Goal: Check status: Check status

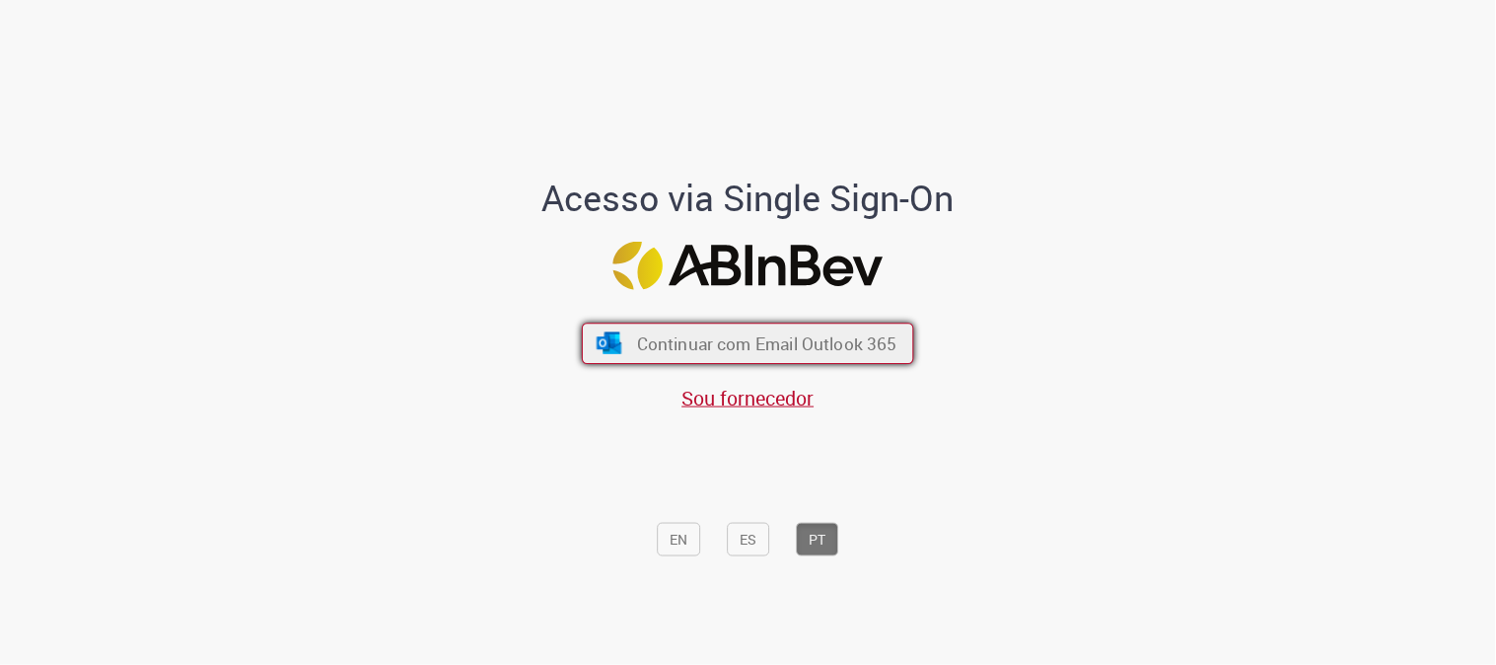
click at [772, 355] on button "Continuar com Email Outlook 365" at bounding box center [748, 342] width 332 height 41
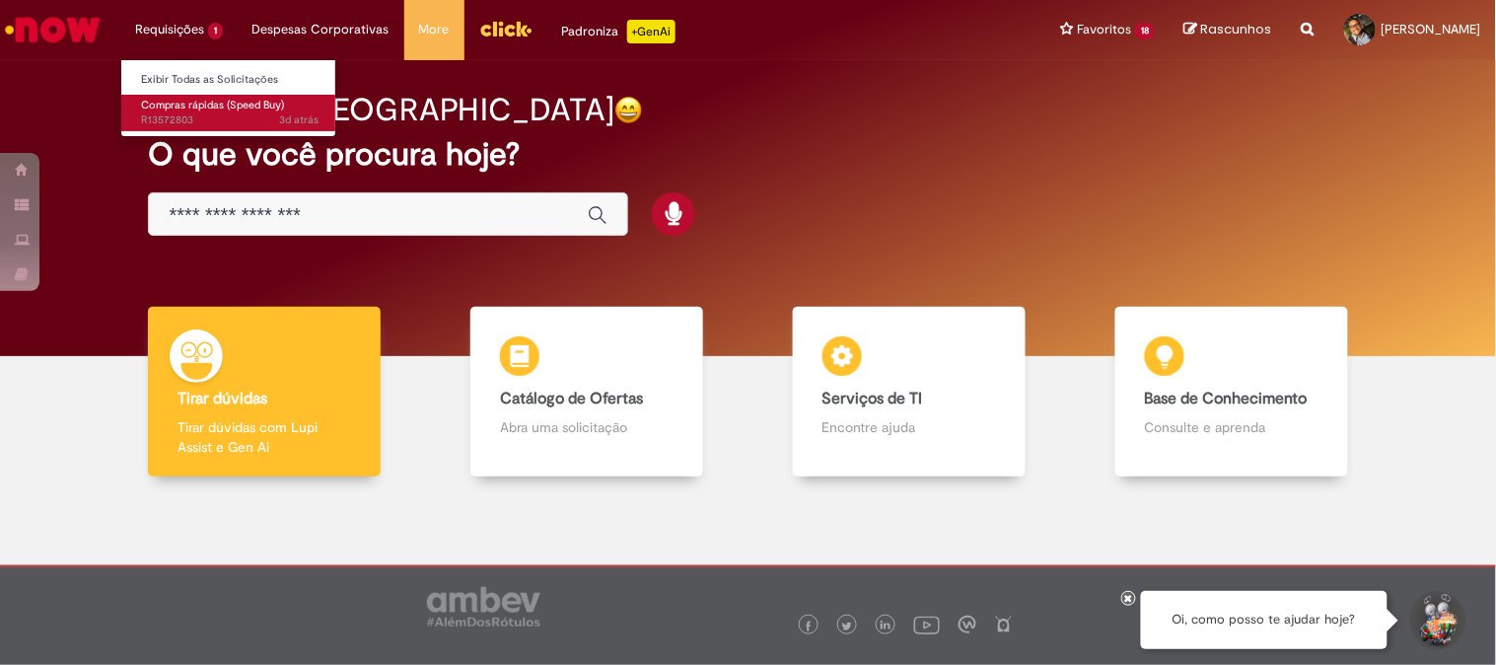
click at [194, 123] on span "3d atrás 3 dias atrás R13572803" at bounding box center [230, 120] width 178 height 16
